Goal: Check status: Check status

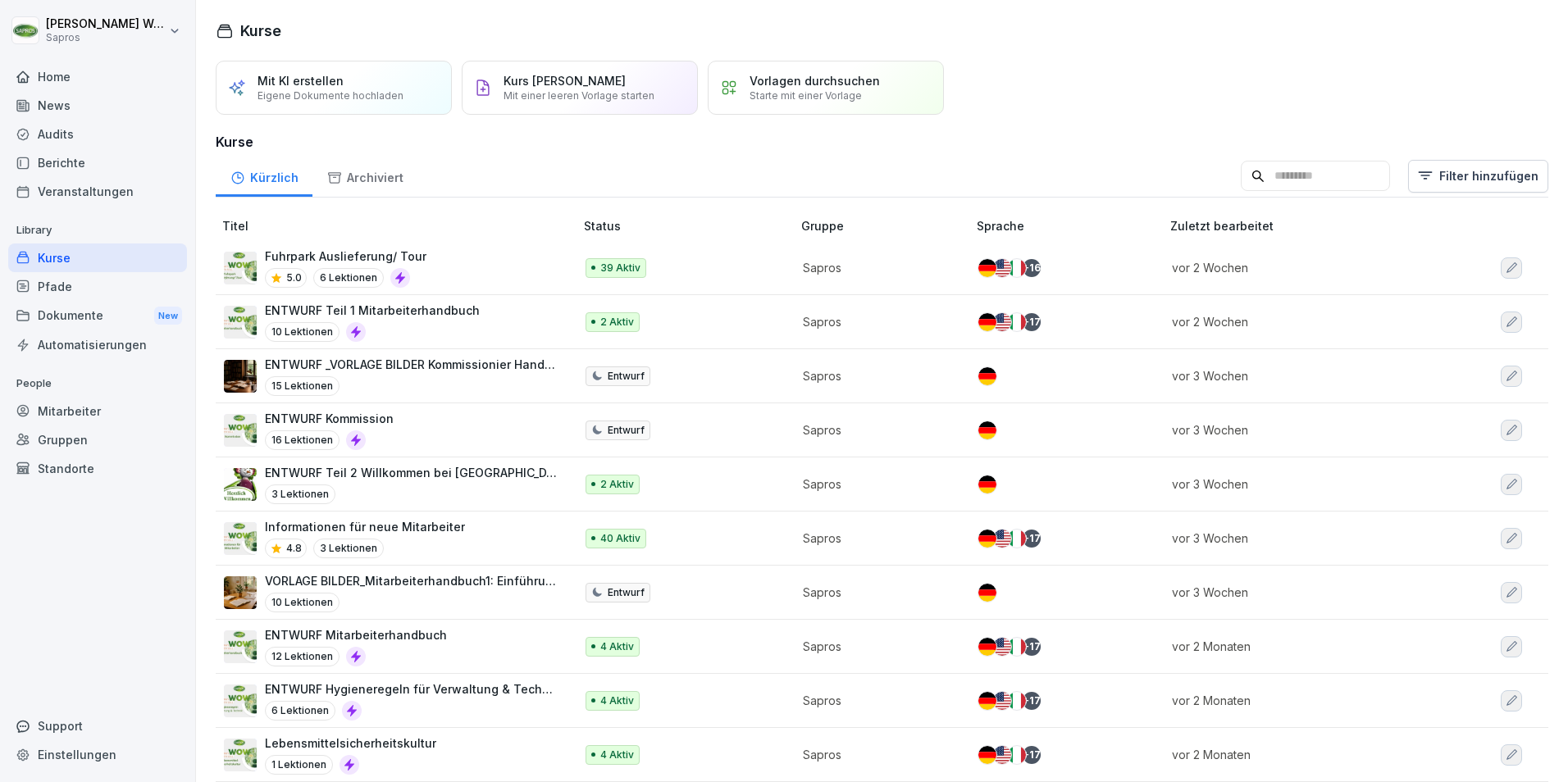
click at [66, 408] on div "Mitarbeiter" at bounding box center [98, 412] width 179 height 29
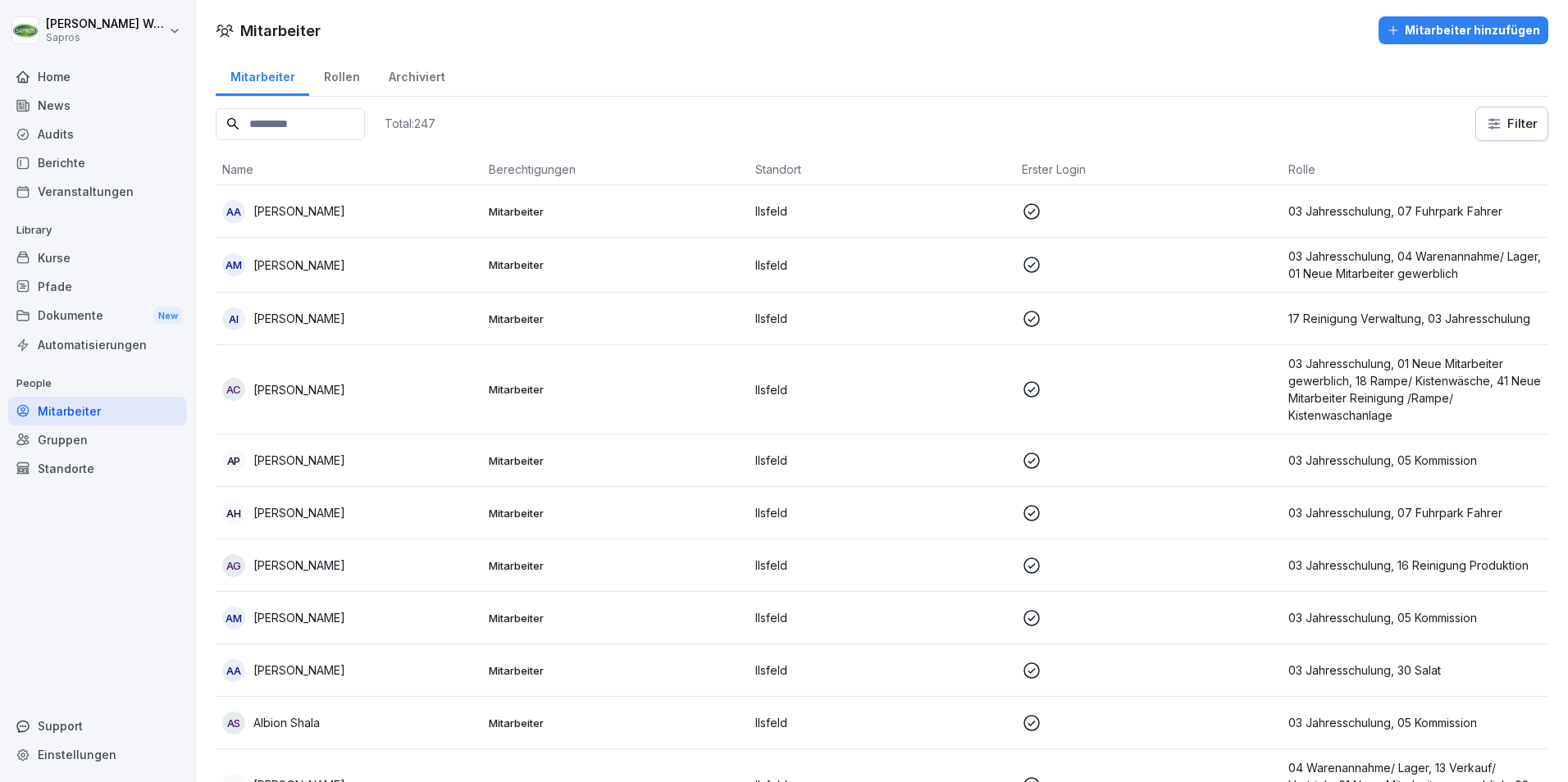
click at [292, 126] on input at bounding box center [290, 124] width 149 height 32
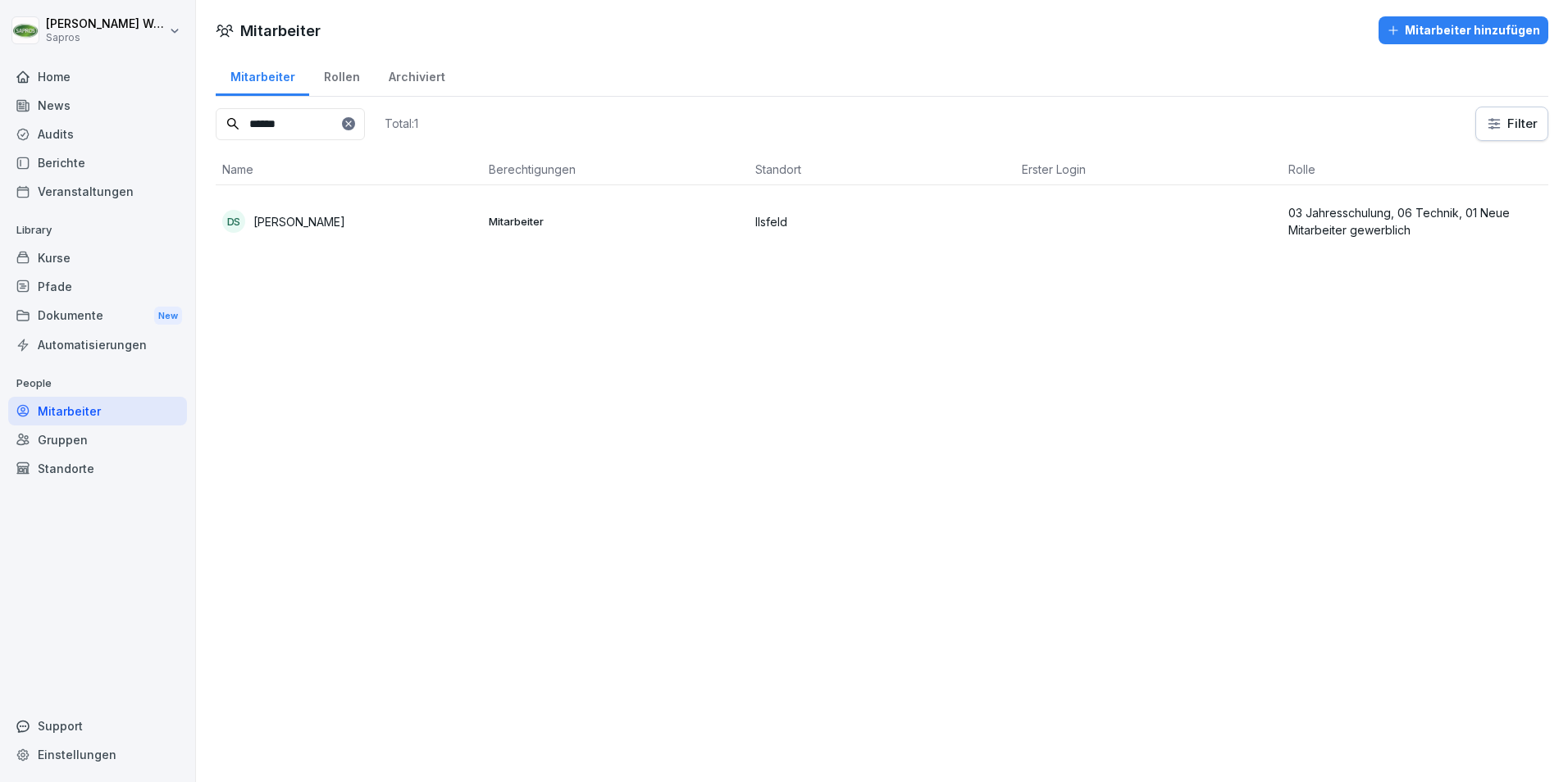
click at [310, 219] on p "[PERSON_NAME]" at bounding box center [300, 221] width 92 height 17
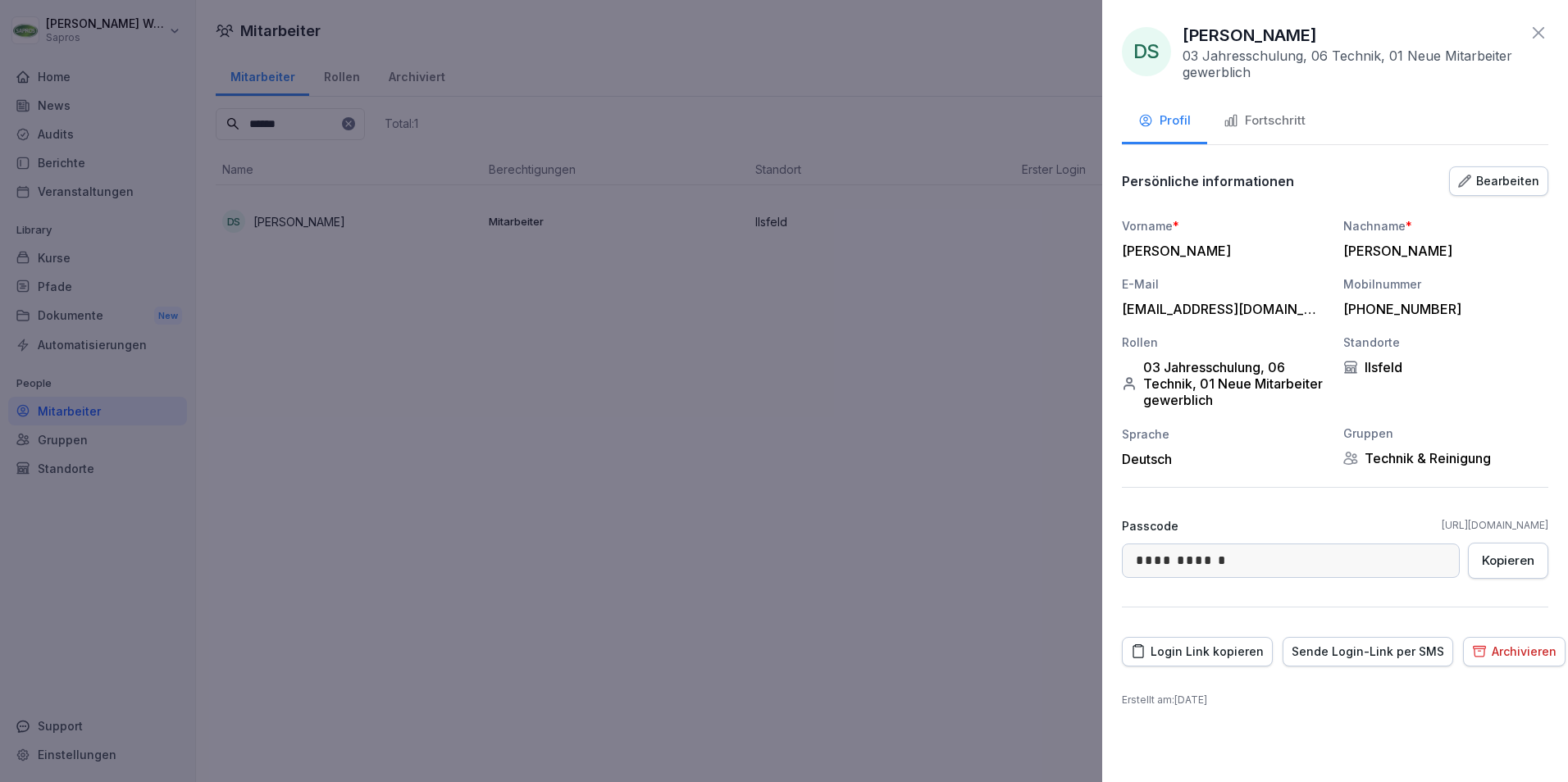
click at [1543, 30] on icon at bounding box center [1538, 33] width 12 height 12
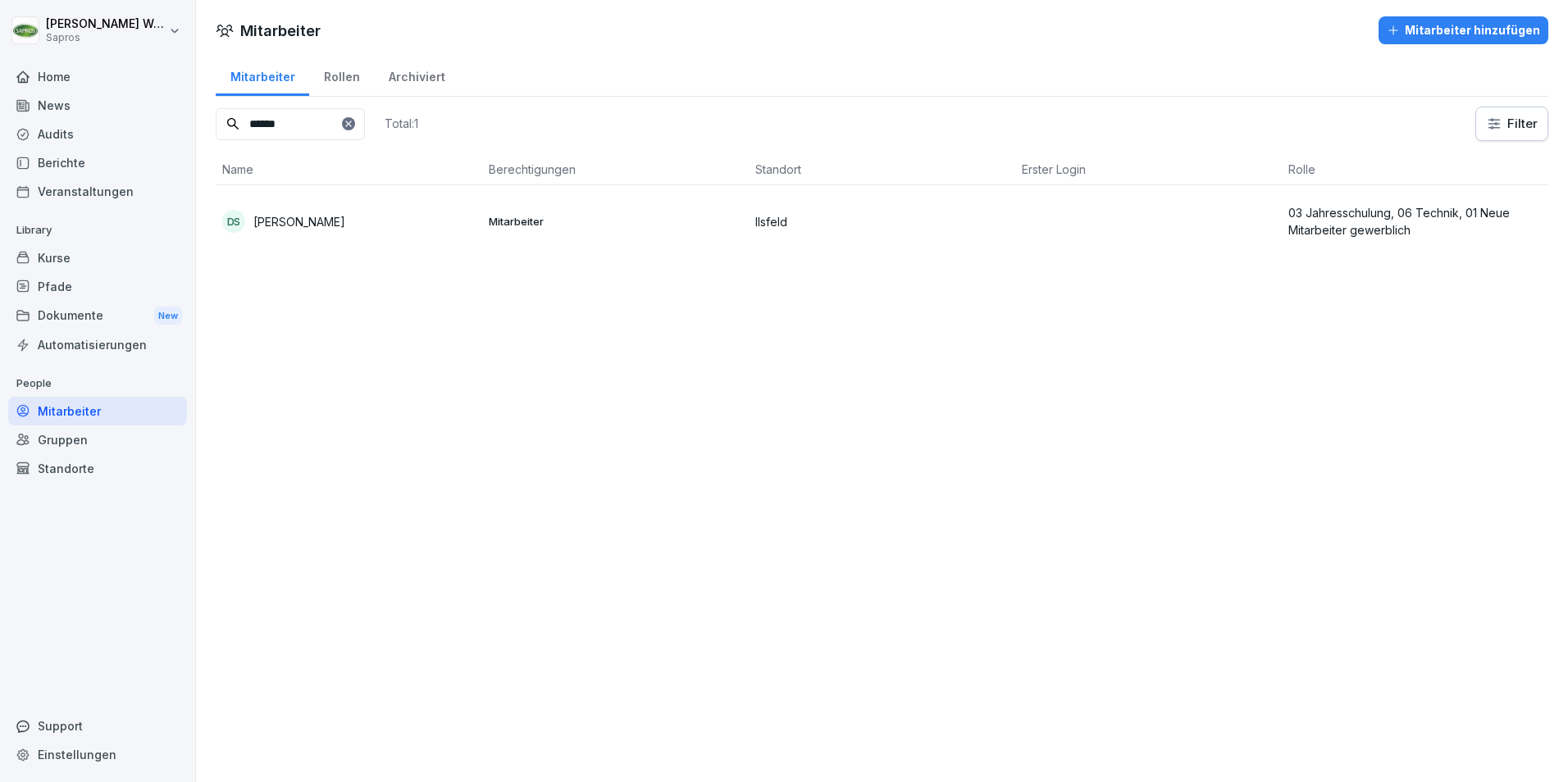
drag, startPoint x: 324, startPoint y: 118, endPoint x: 167, endPoint y: 115, distance: 157.0
click at [167, 115] on div "[PERSON_NAME] Sapros Home News Audits Berichte Veranstaltungen Library Kurse Pf…" at bounding box center [784, 391] width 1568 height 782
click at [1395, 219] on p "03 Jahresschulung, 30 Salat, 01 Neue Mitarbeiter gewerblich" at bounding box center [1415, 221] width 254 height 34
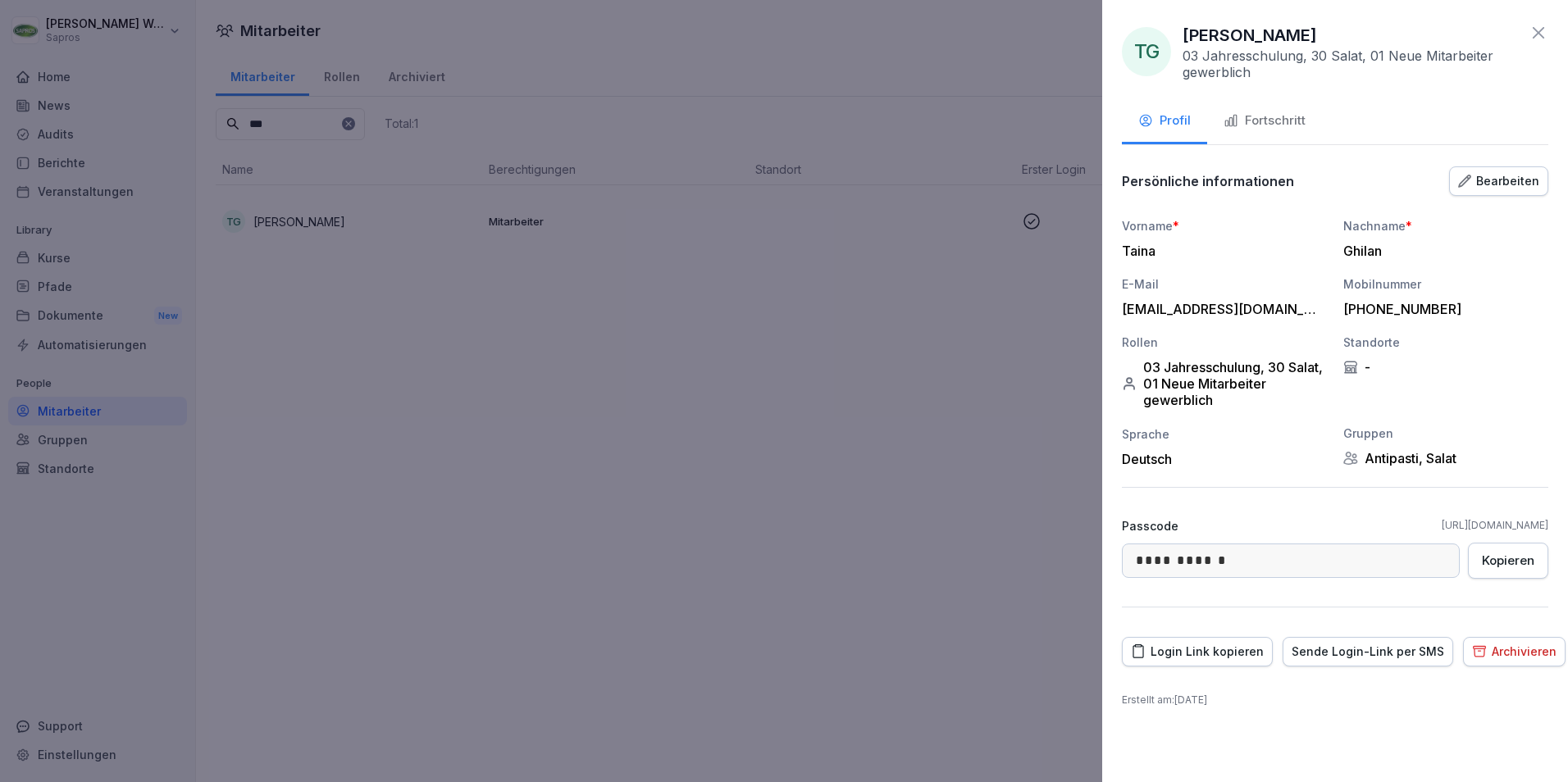
click at [1265, 121] on div "Fortschritt" at bounding box center [1265, 121] width 82 height 19
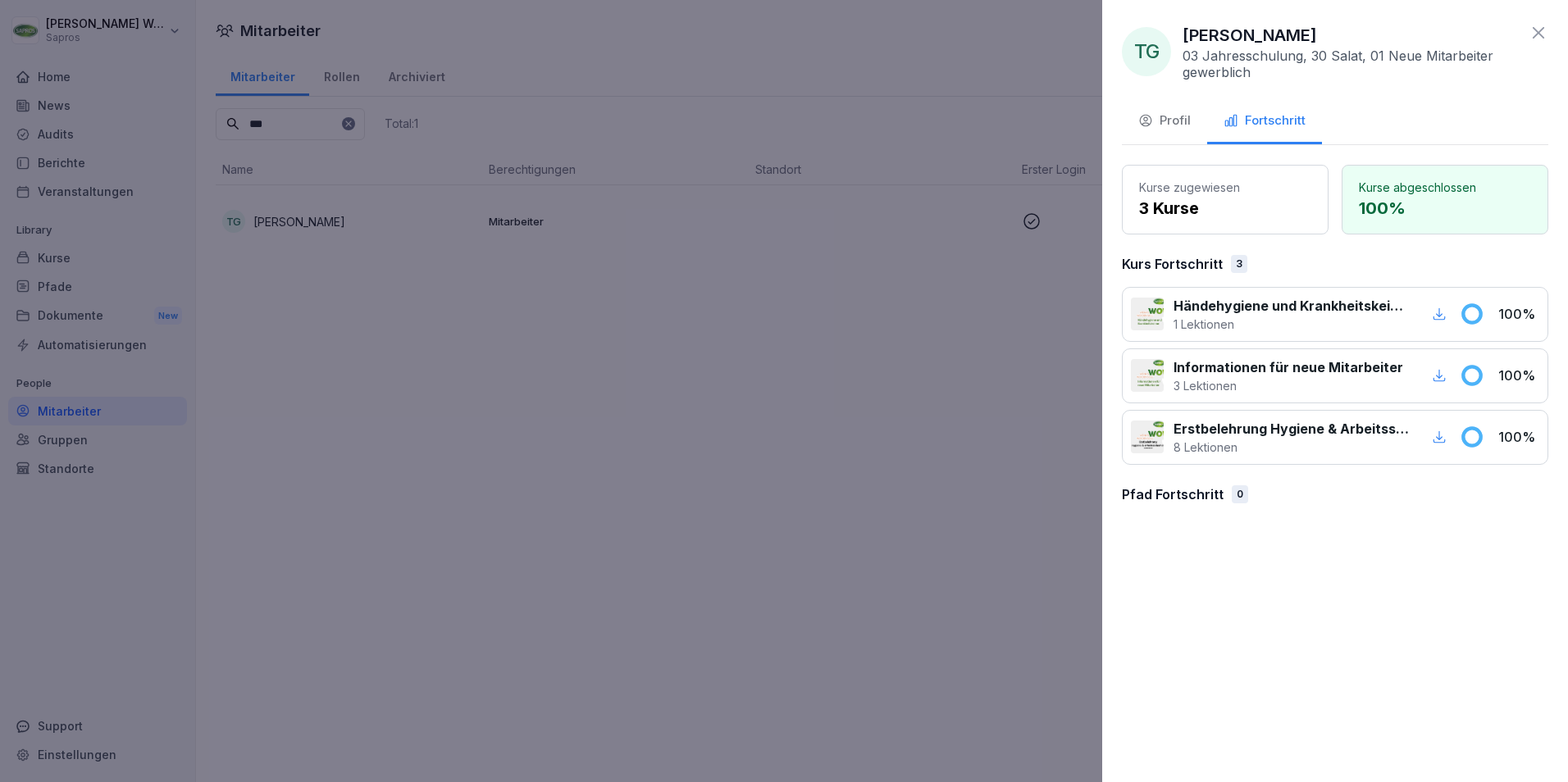
click at [1534, 32] on icon at bounding box center [1539, 33] width 20 height 20
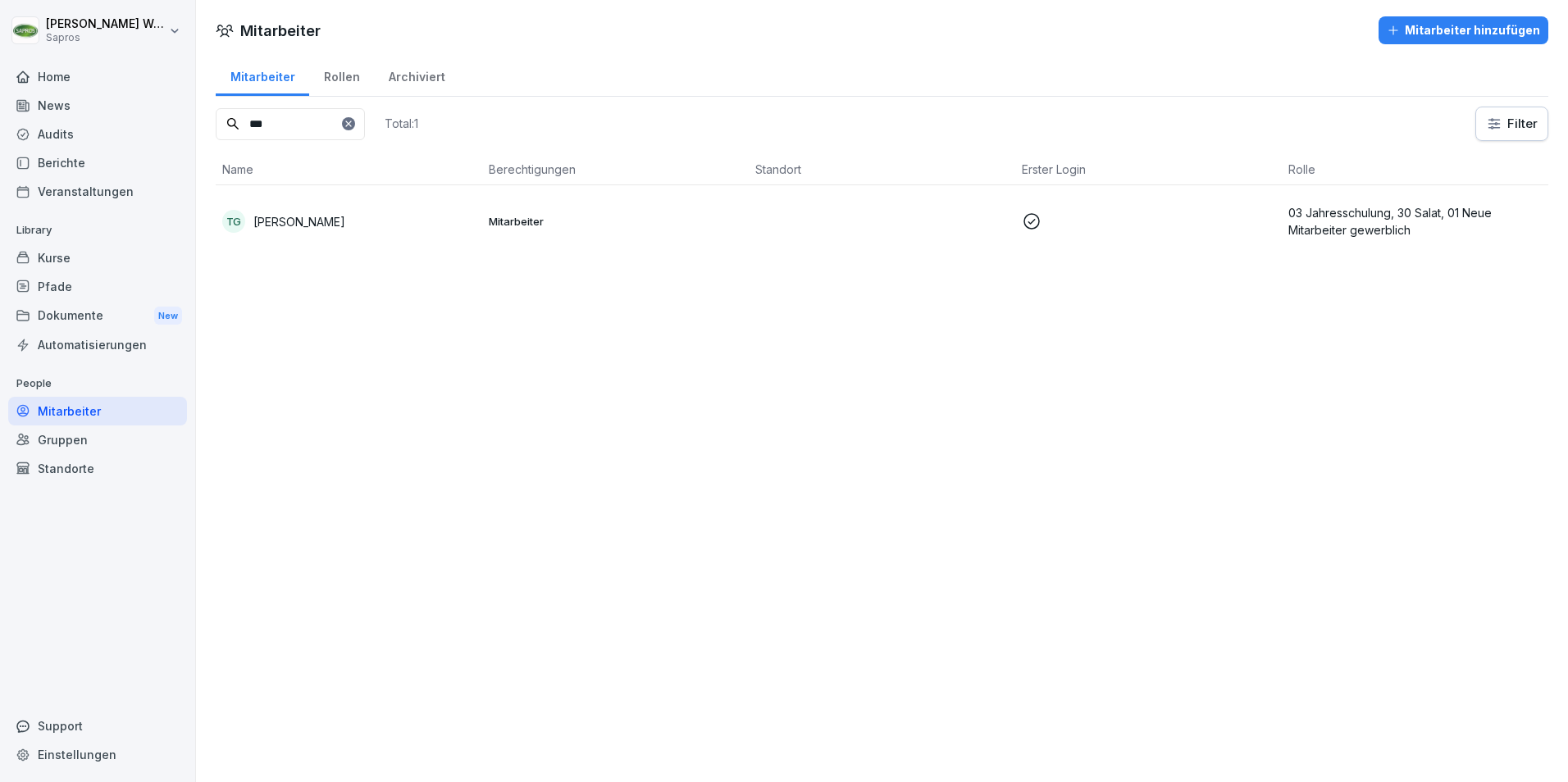
drag, startPoint x: 236, startPoint y: 126, endPoint x: 191, endPoint y: 126, distance: 45.0
click at [191, 126] on div "[PERSON_NAME] Sapros Home News Audits Berichte Veranstaltungen Library Kurse Pf…" at bounding box center [784, 391] width 1568 height 782
type input "*"
click at [1295, 223] on p "03 Jahresschulung, 30 Salat, 01 Neue Mitarbeiter gewerblich" at bounding box center [1415, 221] width 254 height 34
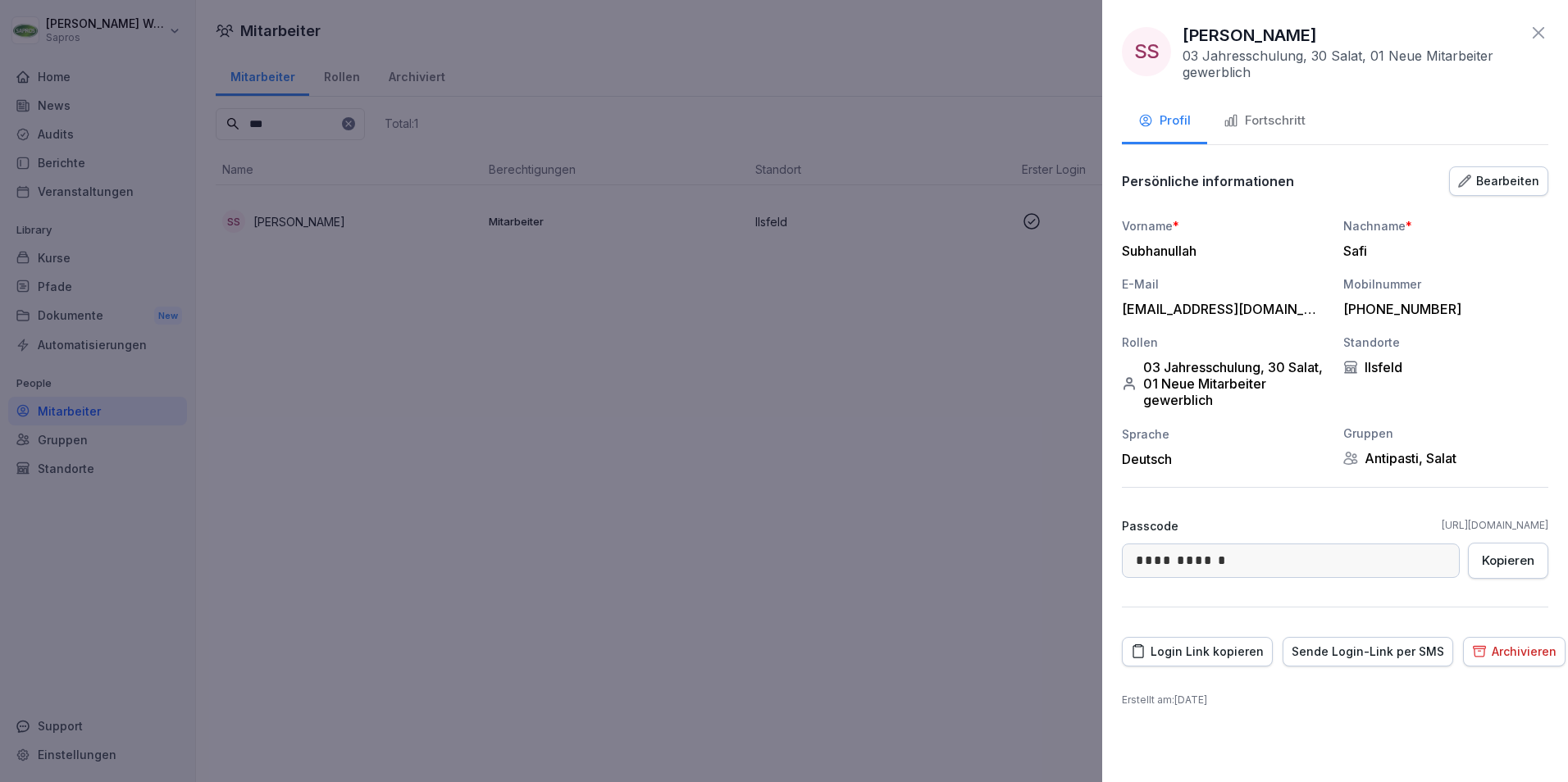
click at [1296, 116] on div "Fortschritt" at bounding box center [1265, 121] width 82 height 19
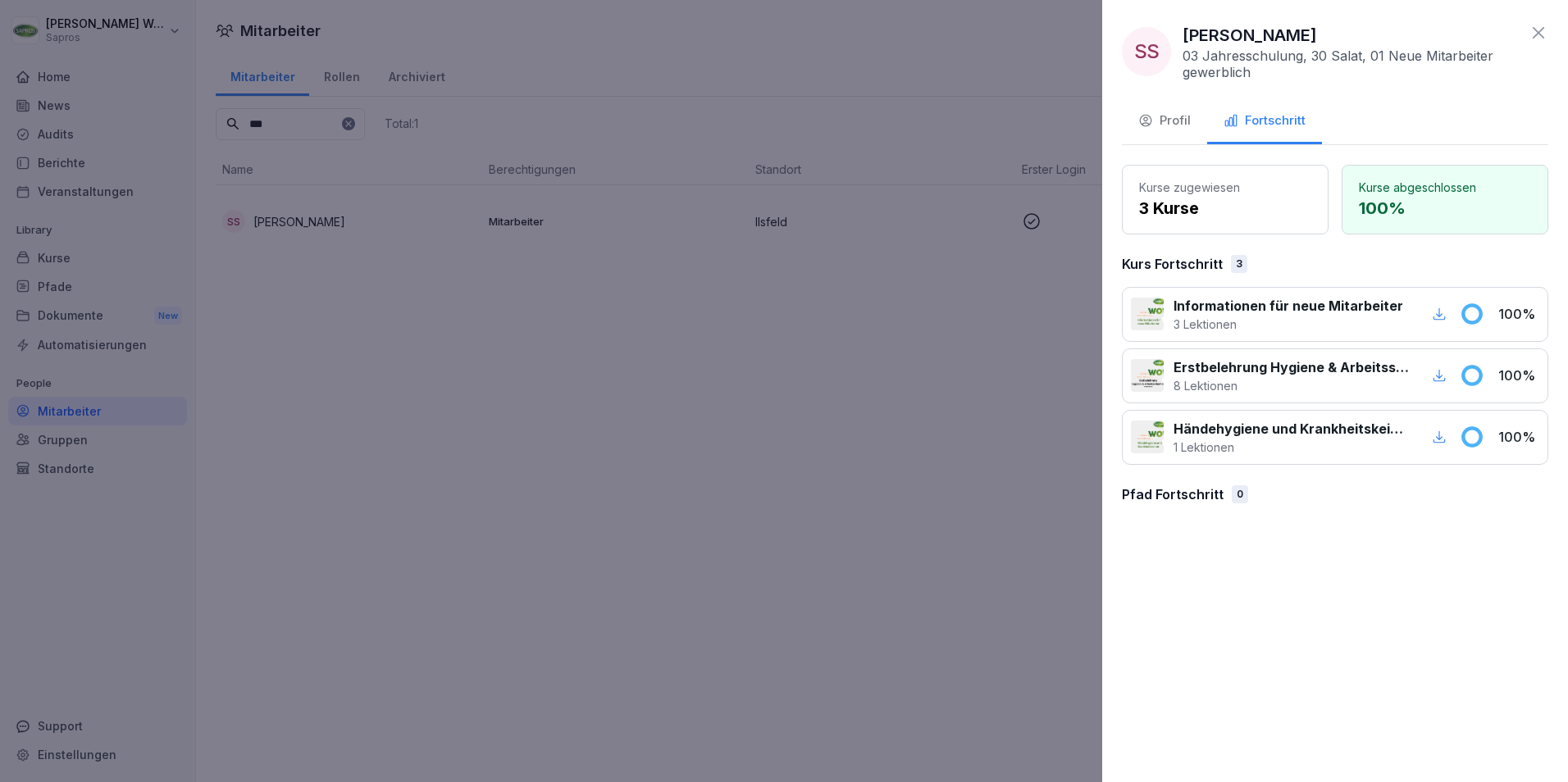
click at [1543, 32] on icon at bounding box center [1539, 33] width 20 height 20
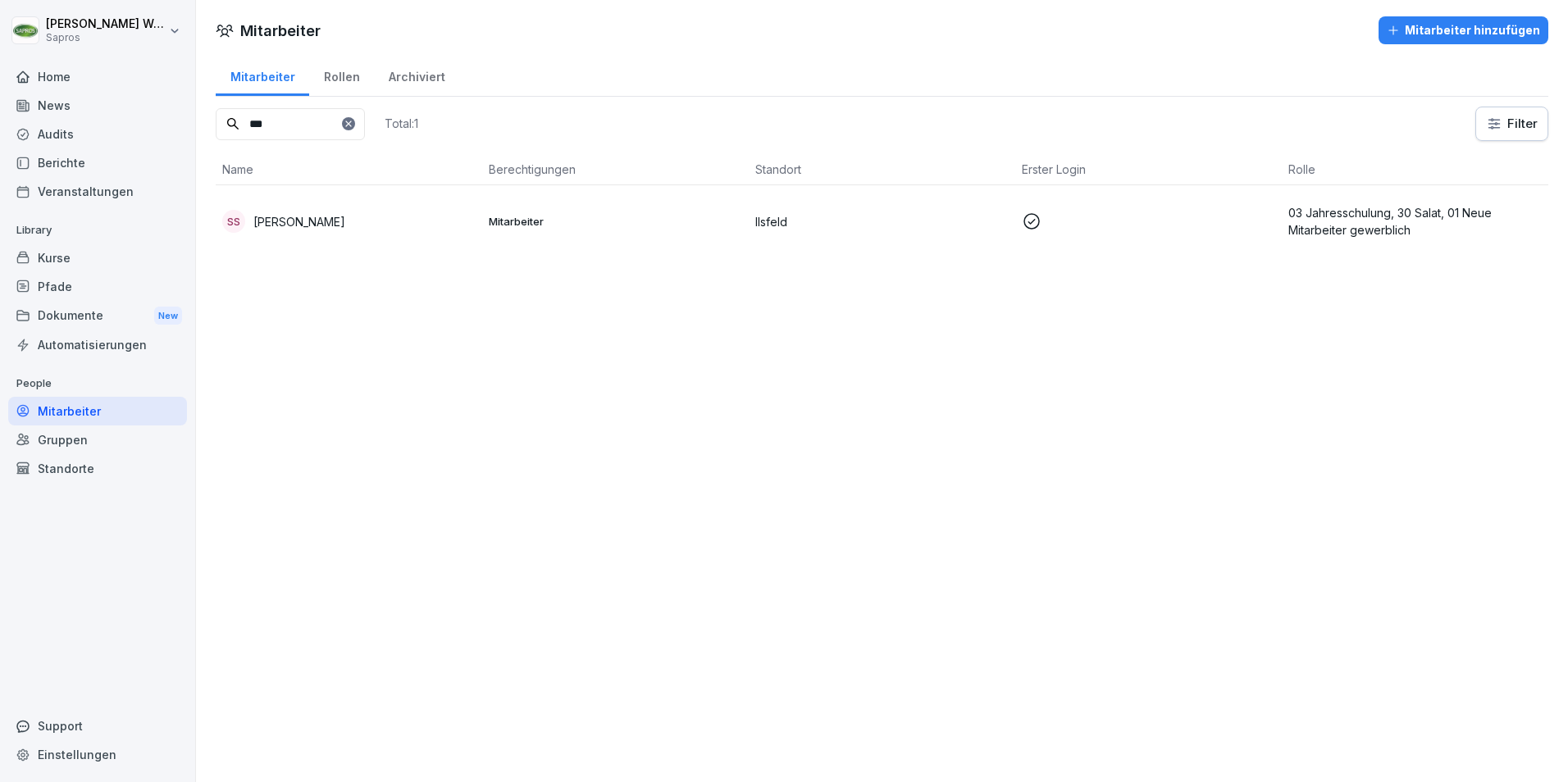
drag, startPoint x: 347, startPoint y: 126, endPoint x: 171, endPoint y: 121, distance: 176.1
click at [171, 121] on div "[PERSON_NAME] Sapros Home News Audits Berichte Veranstaltungen Library Kurse Pf…" at bounding box center [784, 391] width 1568 height 782
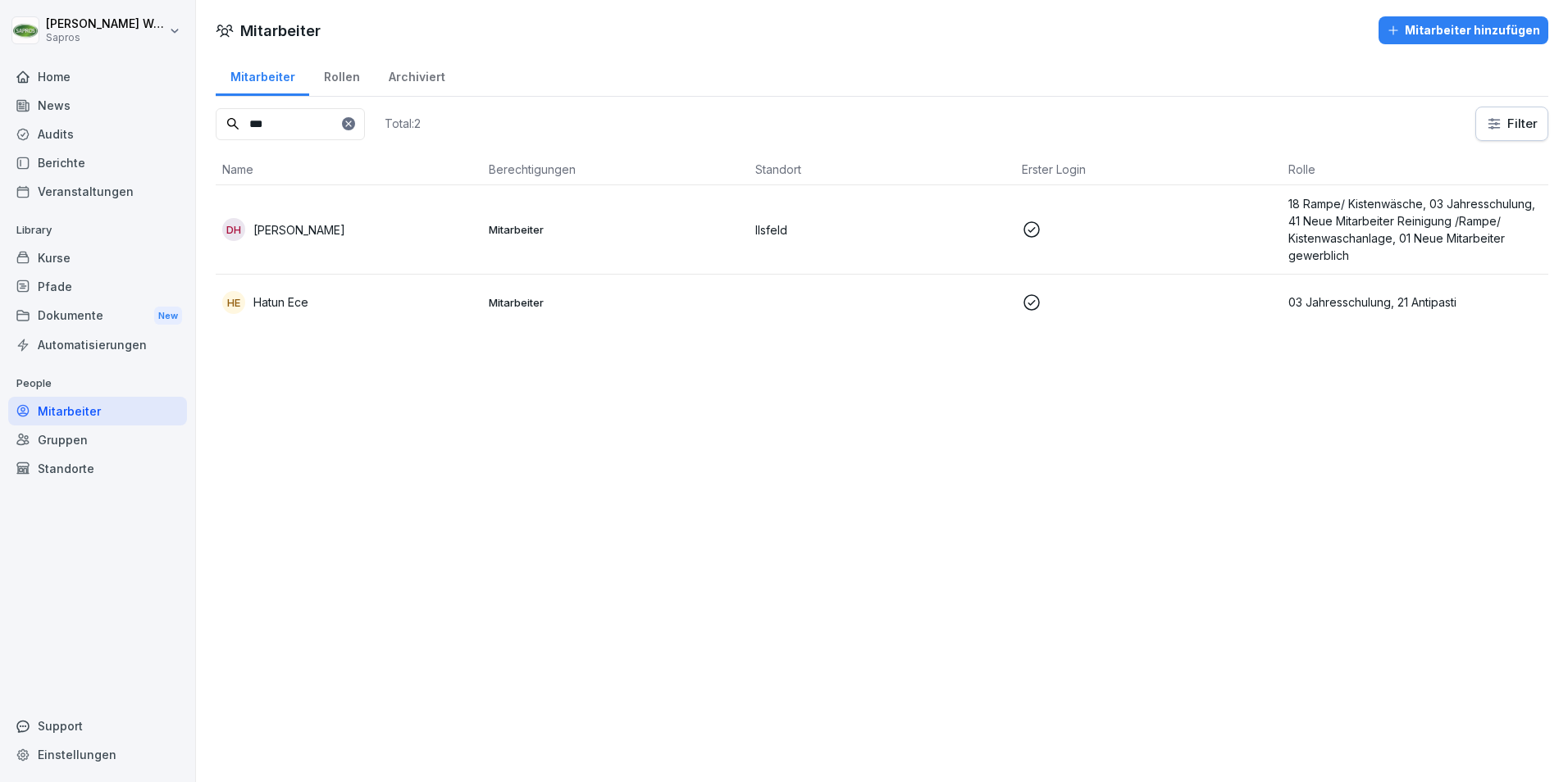
click at [1330, 214] on p "18 Rampe/ Kistenwäsche, 03 Jahresschulung, 41 Neue Mitarbeiter Reinigung /Rampe…" at bounding box center [1415, 229] width 254 height 69
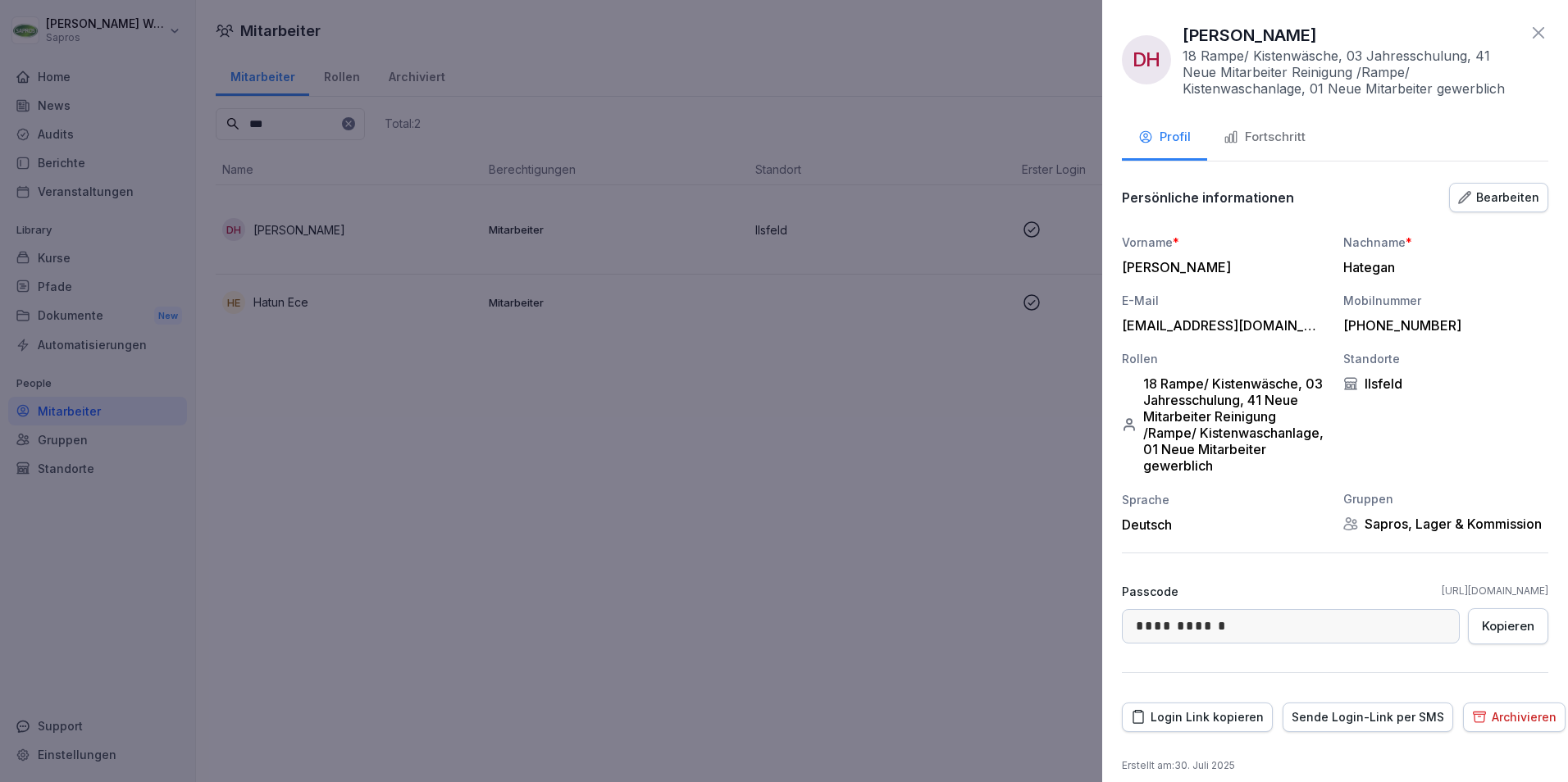
click at [1257, 133] on div "Fortschritt" at bounding box center [1265, 137] width 82 height 19
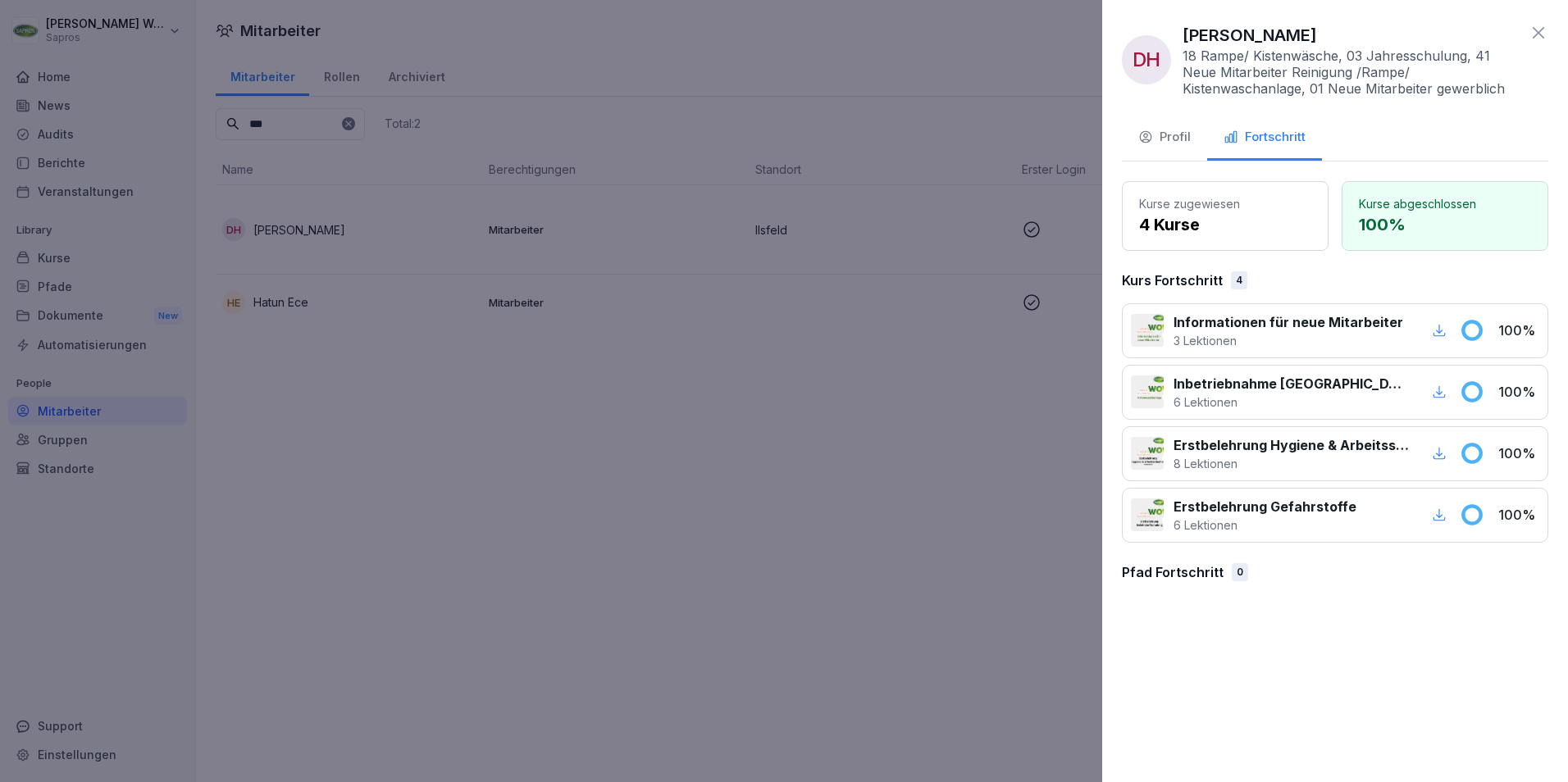
click at [1546, 32] on icon at bounding box center [1539, 33] width 20 height 20
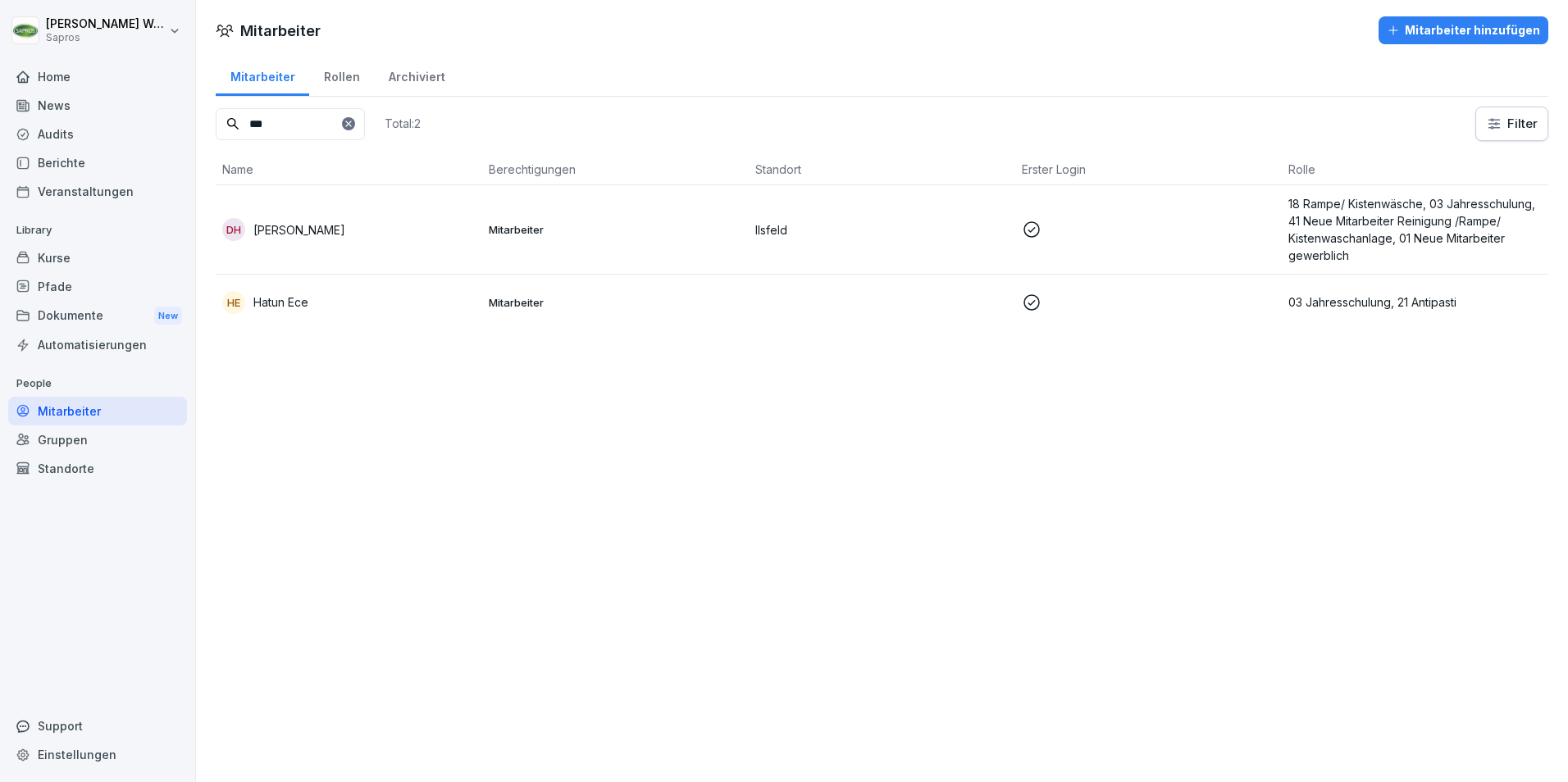
drag, startPoint x: 288, startPoint y: 126, endPoint x: 173, endPoint y: 122, distance: 115.1
click at [173, 122] on div "[PERSON_NAME] Sapros Home News Audits Berichte Veranstaltungen Library Kurse Pf…" at bounding box center [784, 391] width 1568 height 782
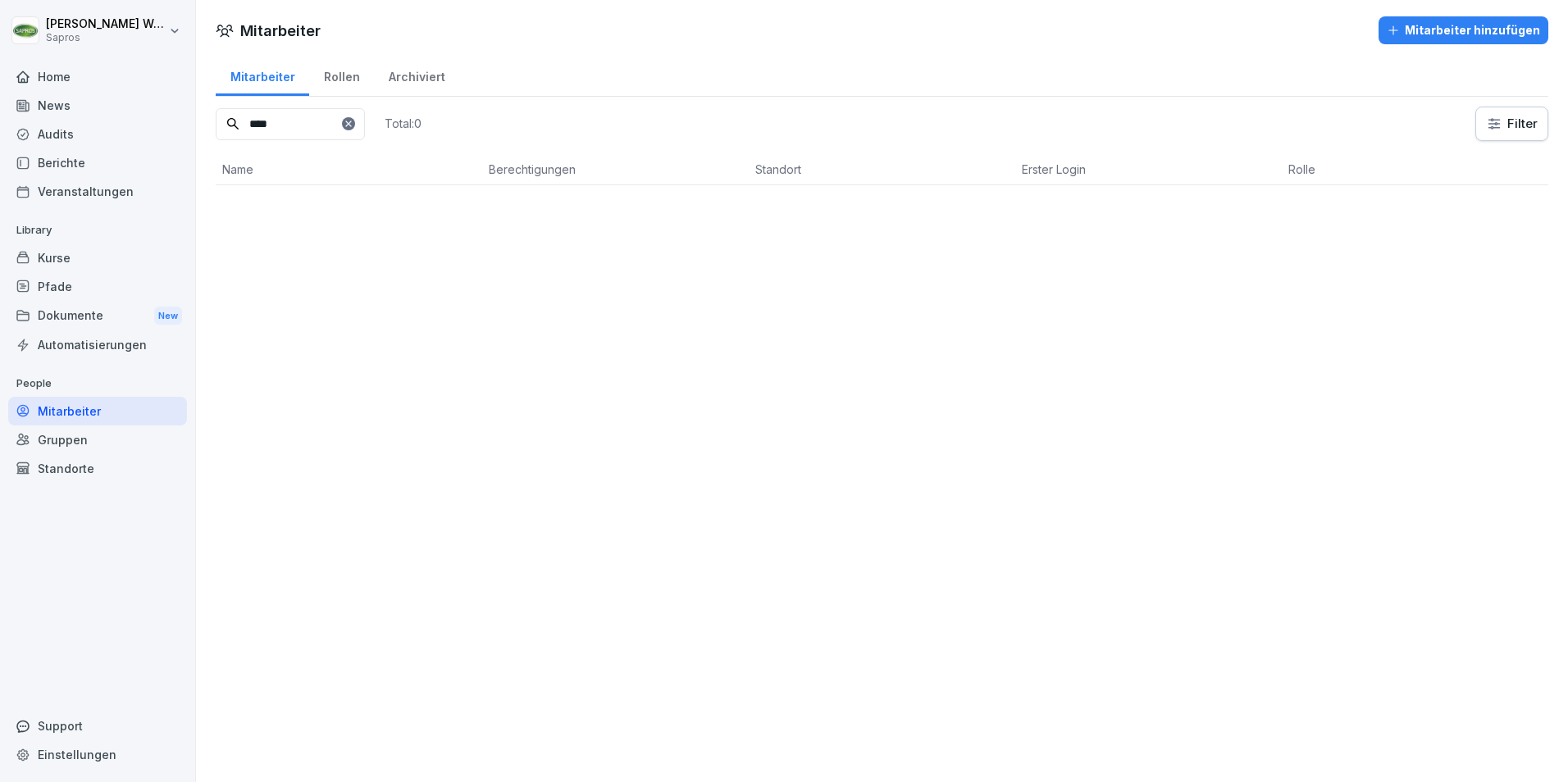
type input "***"
